Goal: Task Accomplishment & Management: Manage account settings

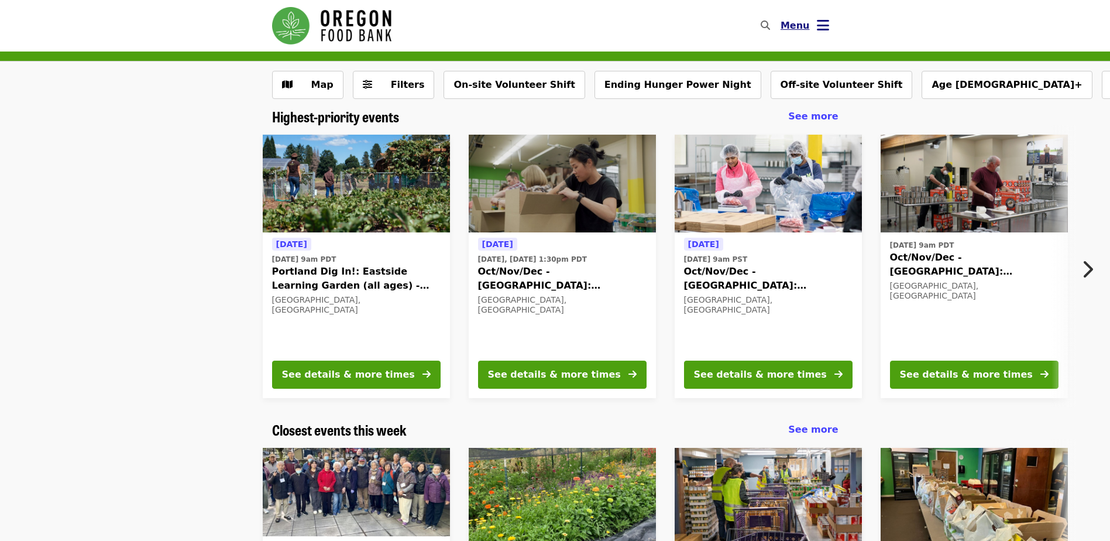
click at [822, 25] on icon "bars icon" at bounding box center [823, 25] width 12 height 17
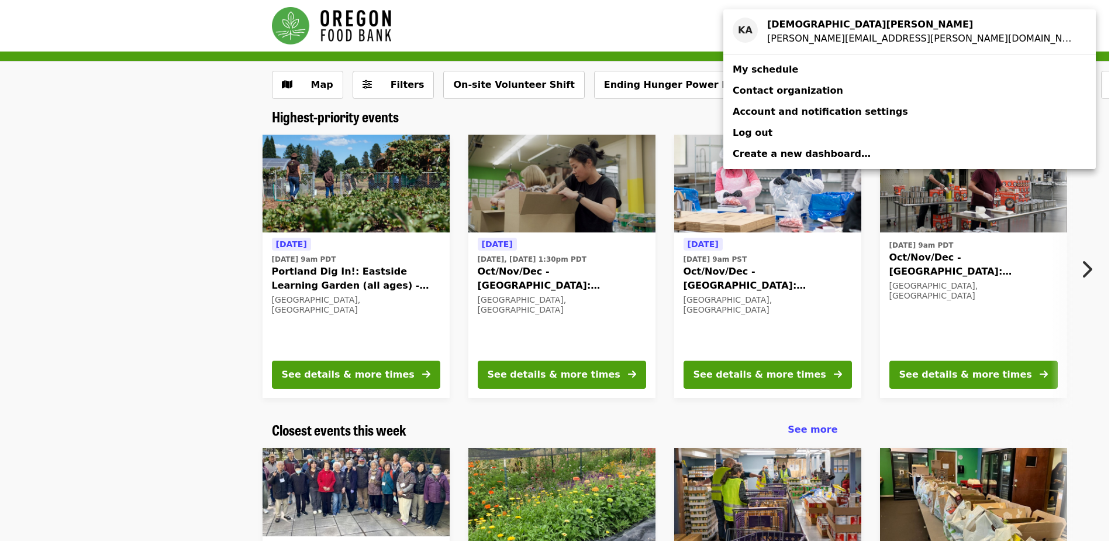
click at [790, 74] on link "My schedule" at bounding box center [910, 69] width 373 height 21
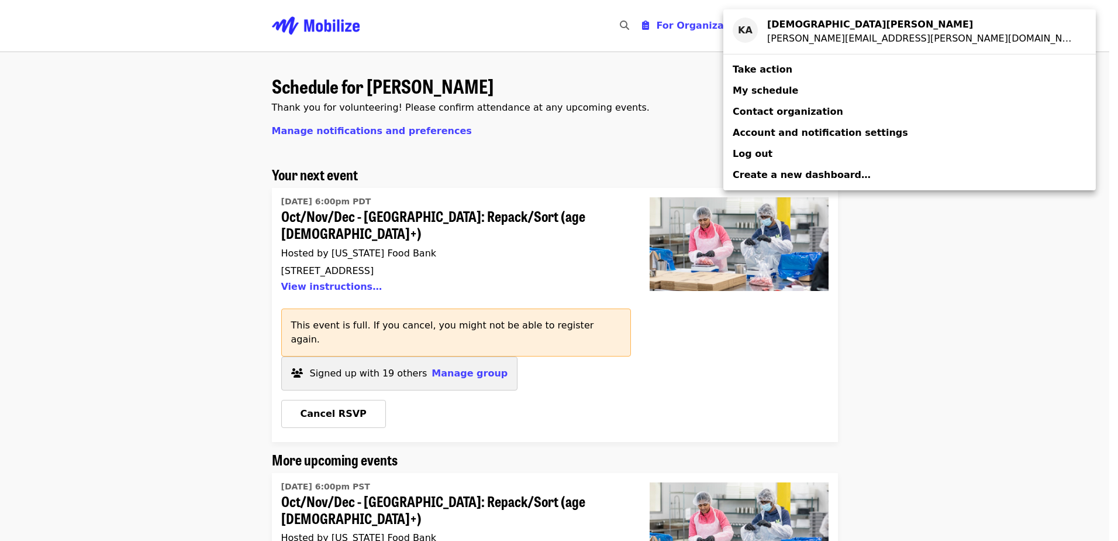
click at [449, 340] on div "Account menu" at bounding box center [559, 270] width 1118 height 541
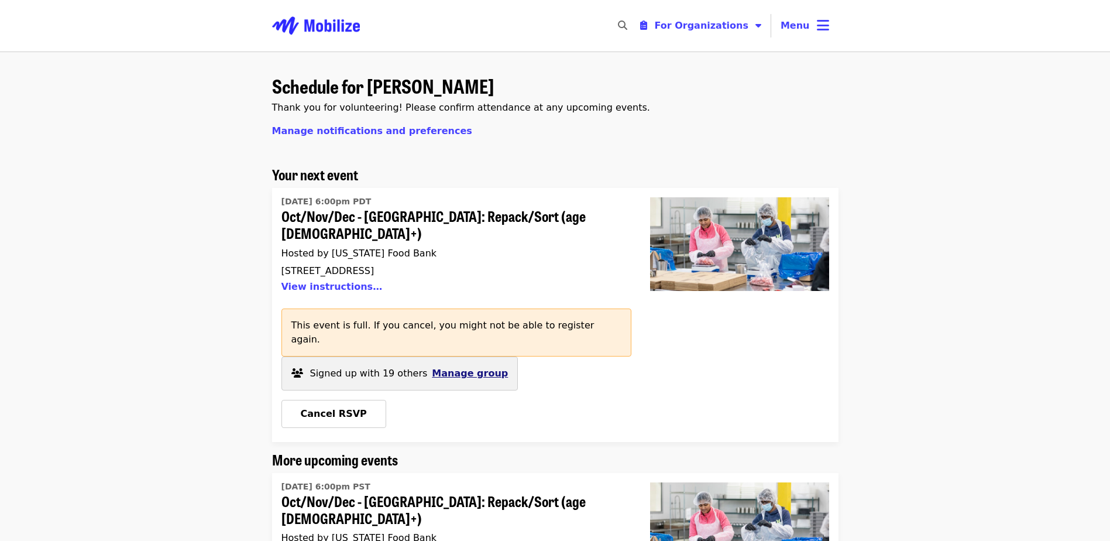
click at [449, 367] on span "Manage group" at bounding box center [470, 372] width 76 height 11
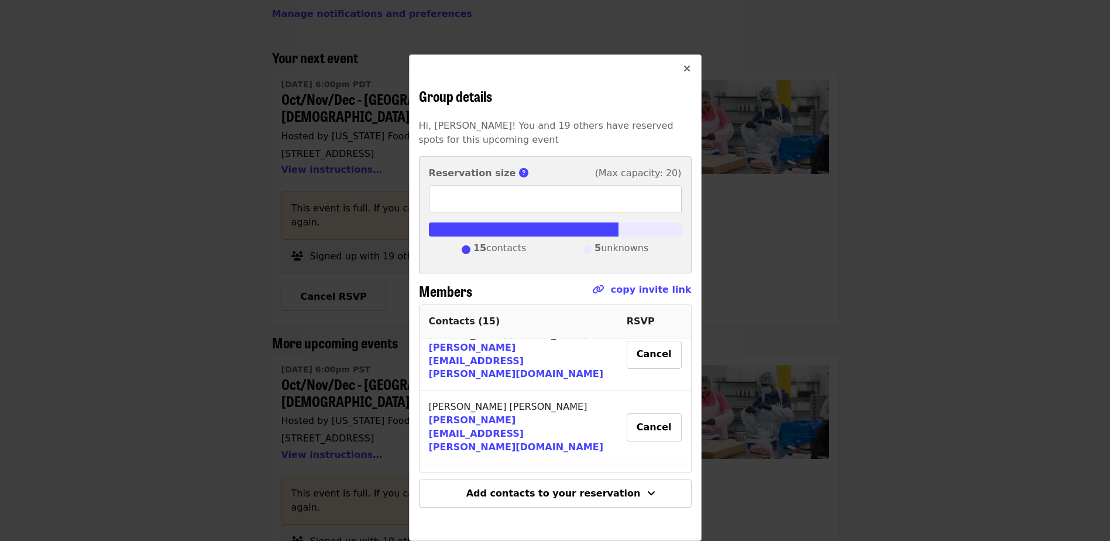
scroll to position [614, 0]
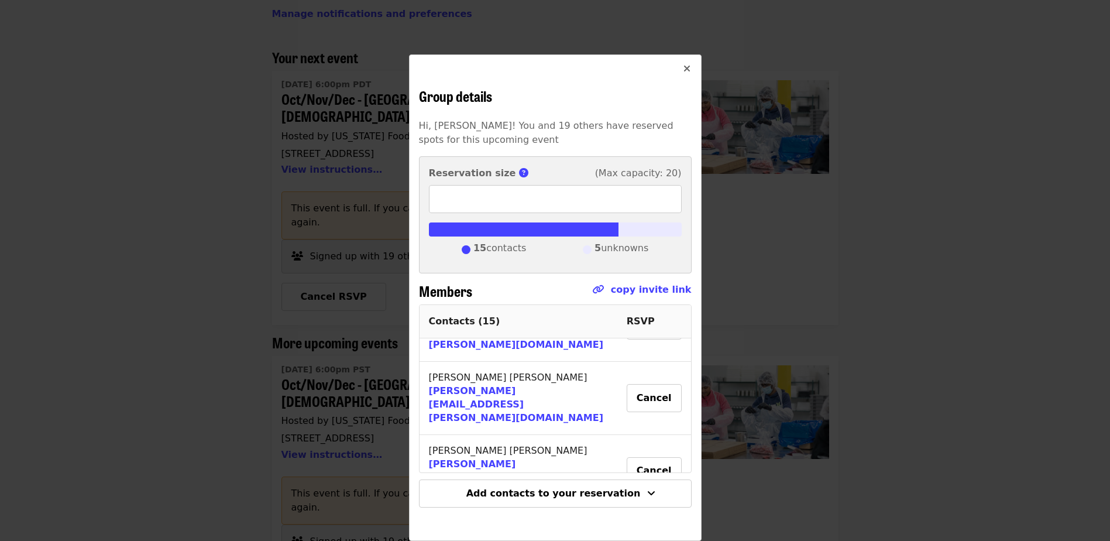
click at [686, 67] on button "Close" at bounding box center [687, 69] width 28 height 28
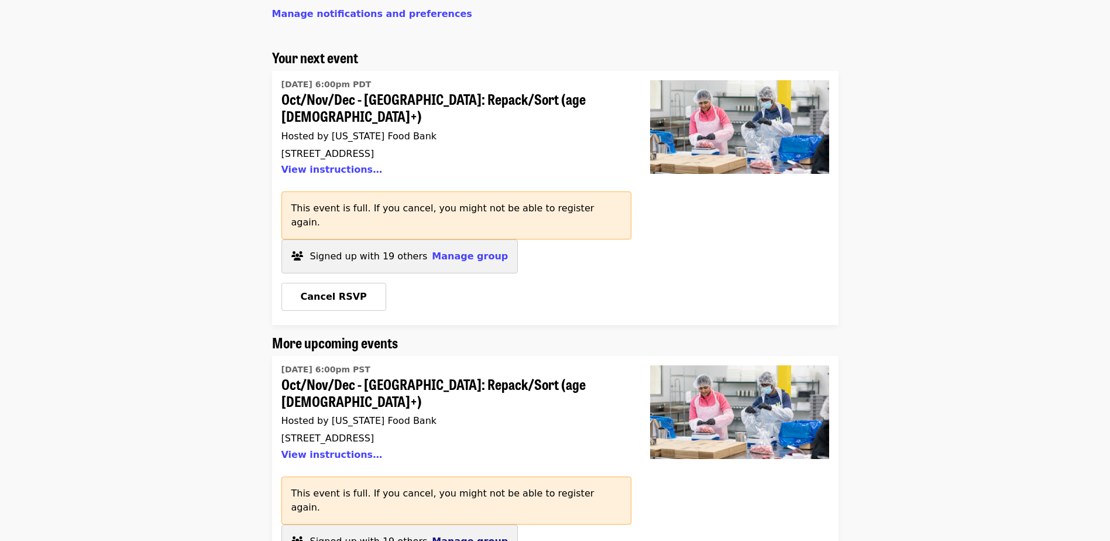
click at [461, 535] on span "Manage group" at bounding box center [470, 540] width 76 height 11
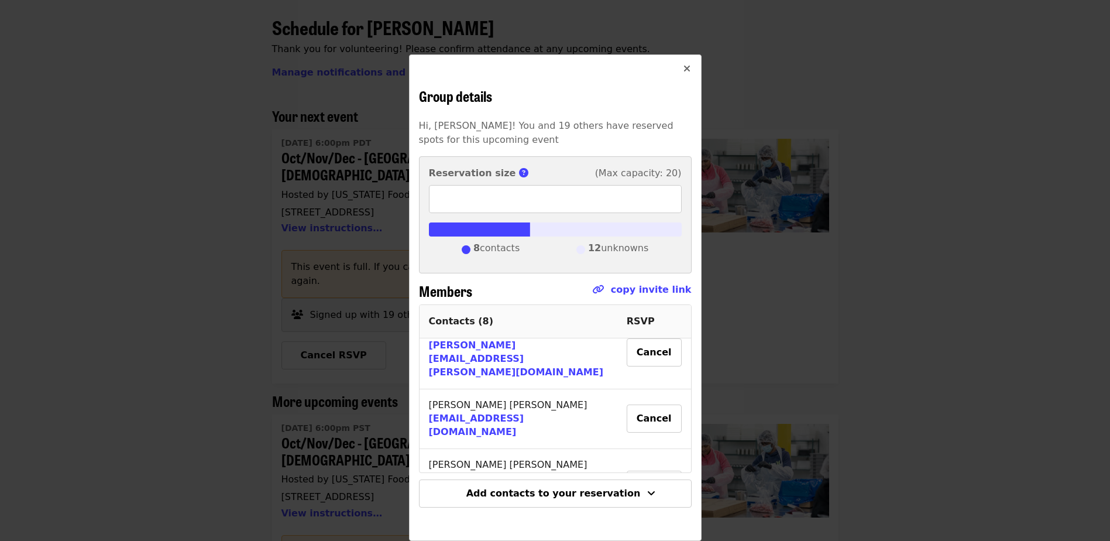
scroll to position [58, 0]
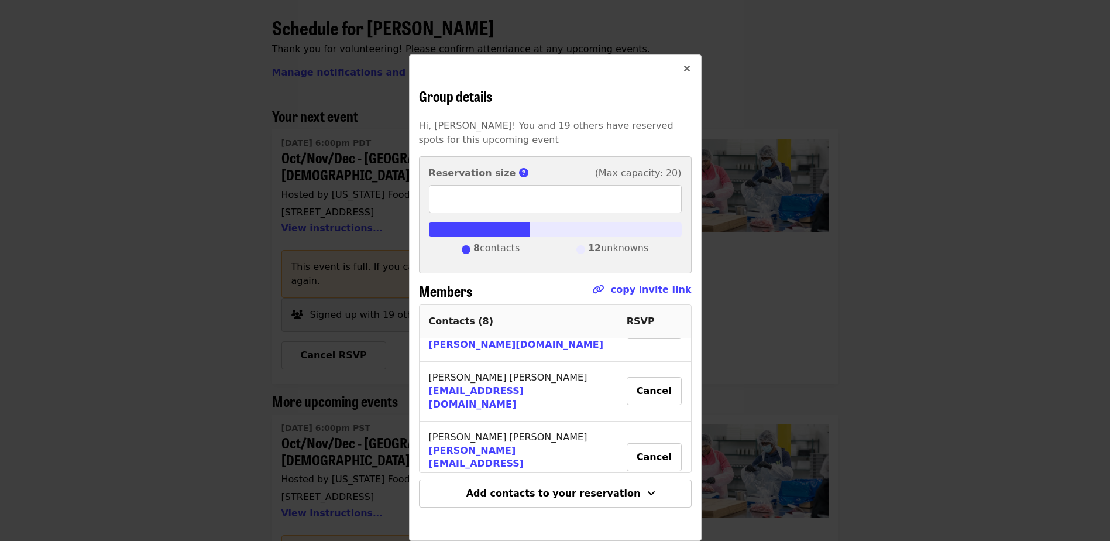
click at [210, 332] on div "Group details Hi, [PERSON_NAME]! You and 19 others have reserved spots for this…" at bounding box center [555, 270] width 1110 height 541
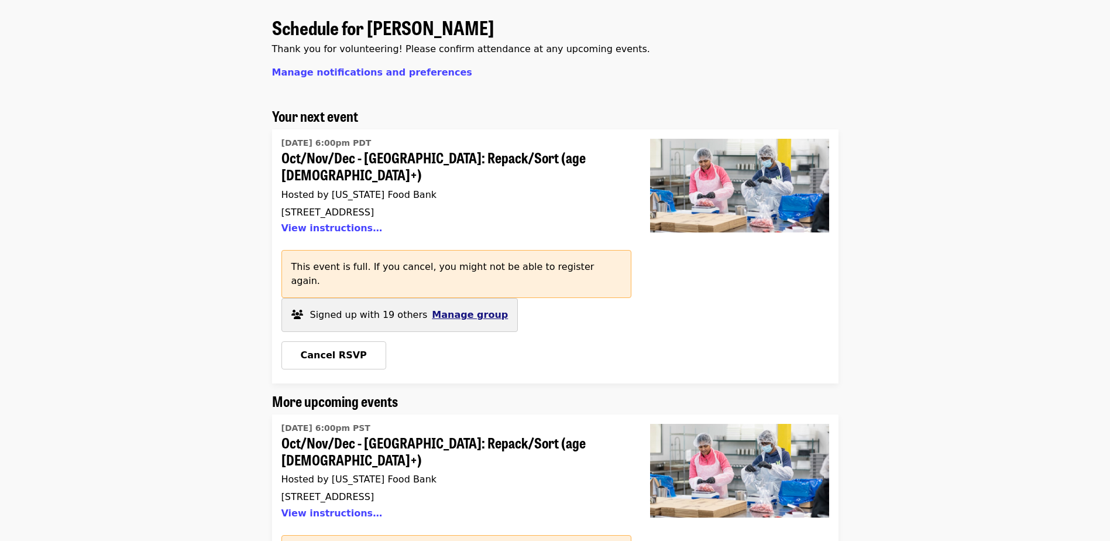
click at [454, 309] on span "Manage group" at bounding box center [470, 314] width 76 height 11
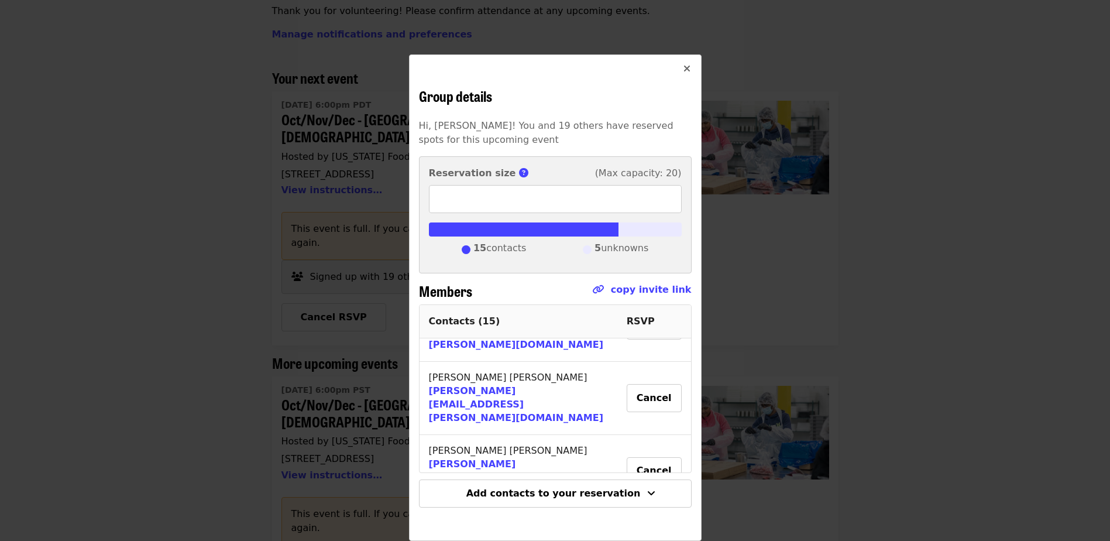
scroll to position [117, 0]
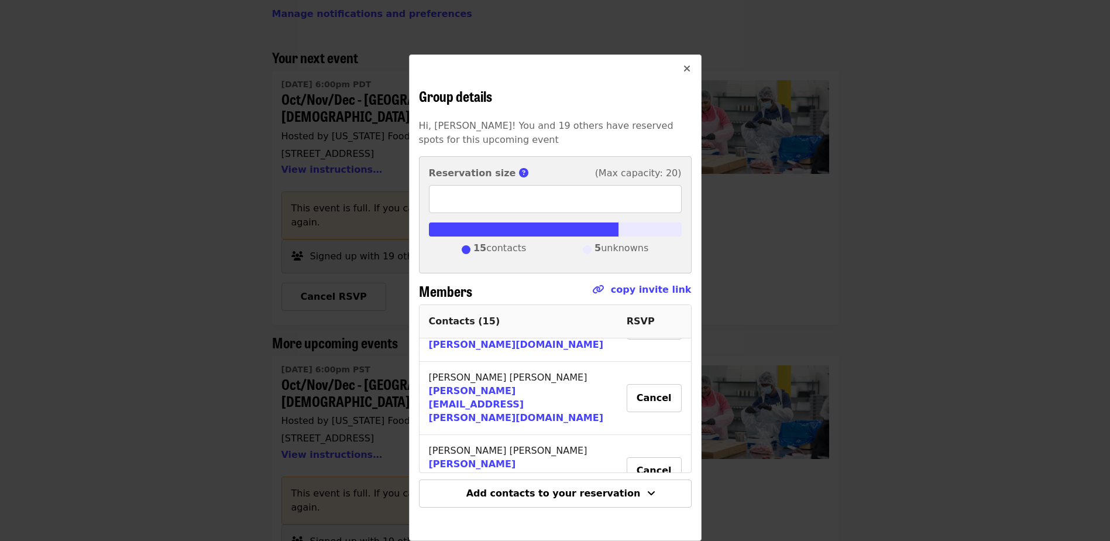
click at [676, 67] on button "Close" at bounding box center [687, 69] width 28 height 28
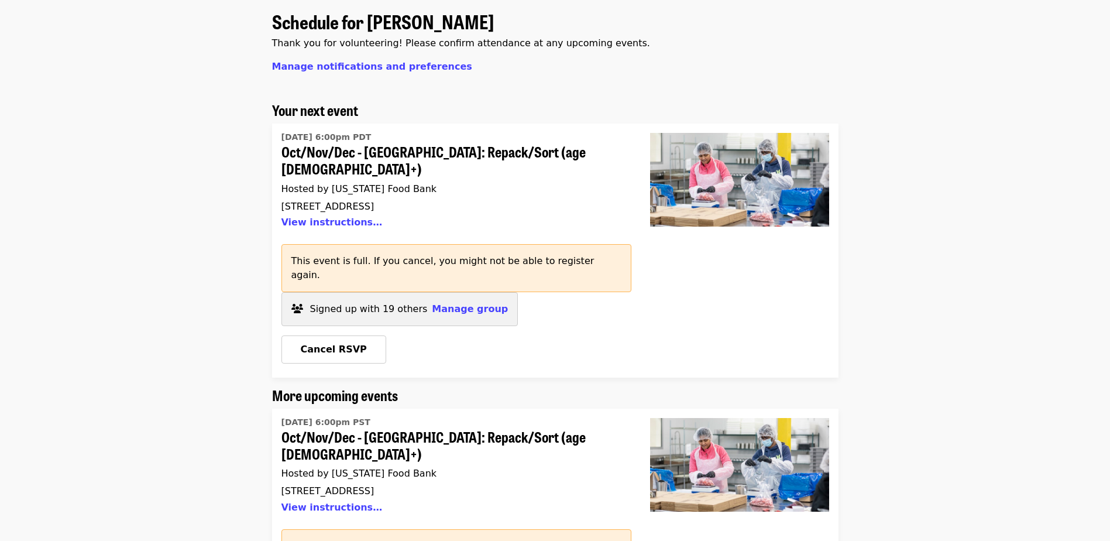
scroll to position [0, 0]
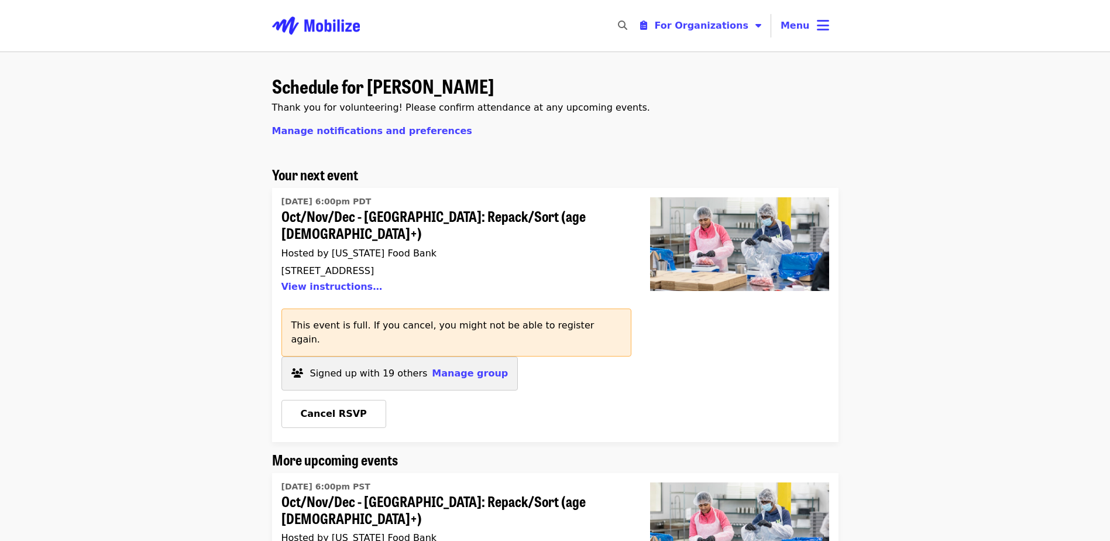
click at [585, 182] on h2 "Your next event" at bounding box center [555, 174] width 566 height 17
